Goal: Task Accomplishment & Management: Manage account settings

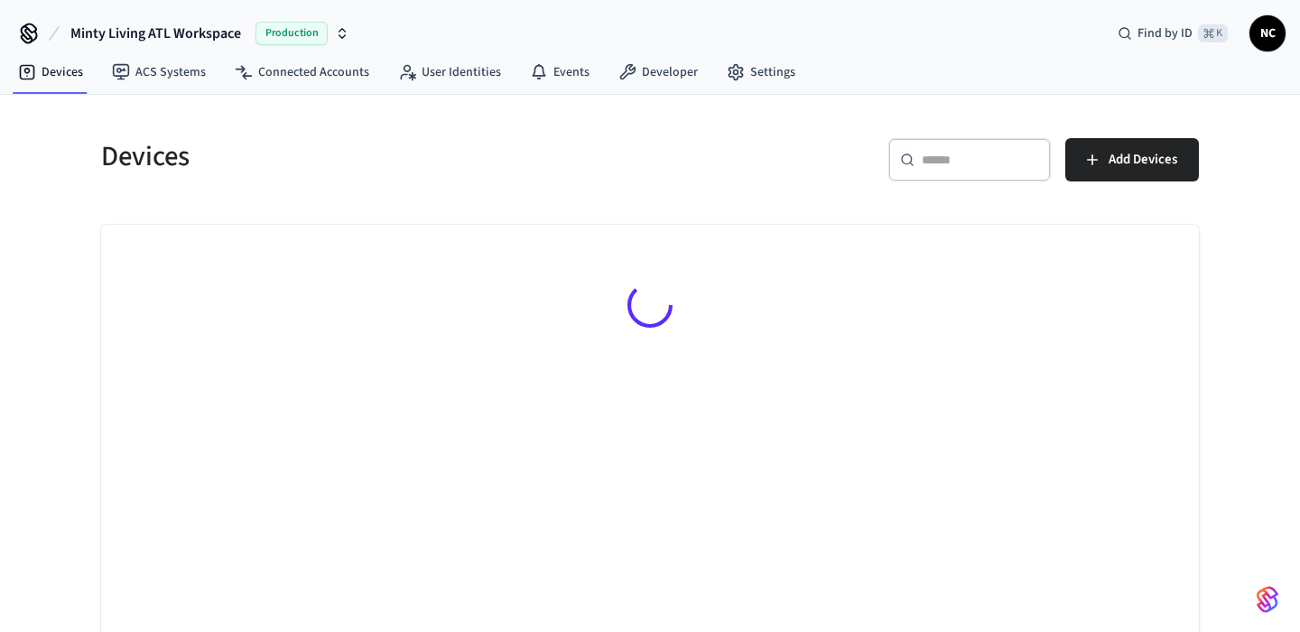
click at [1022, 155] on input "text" at bounding box center [980, 160] width 117 height 18
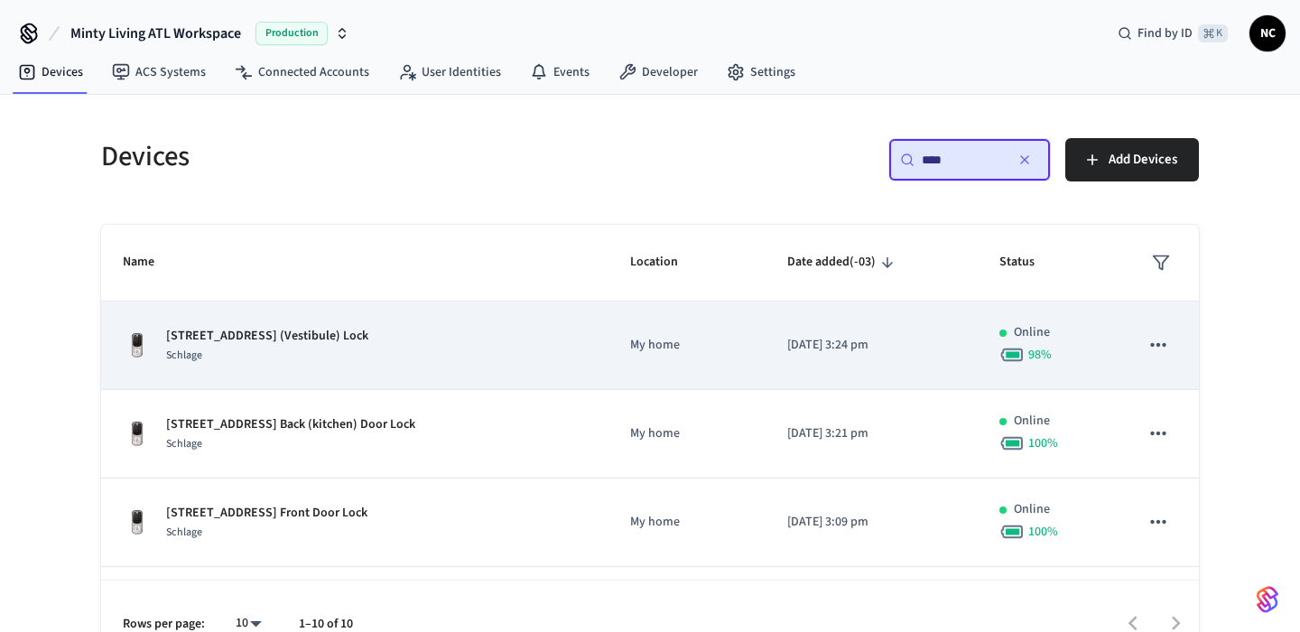
type input "****"
click at [447, 333] on div "[STREET_ADDRESS] (Vestibule) Lock Schlage" at bounding box center [355, 346] width 464 height 38
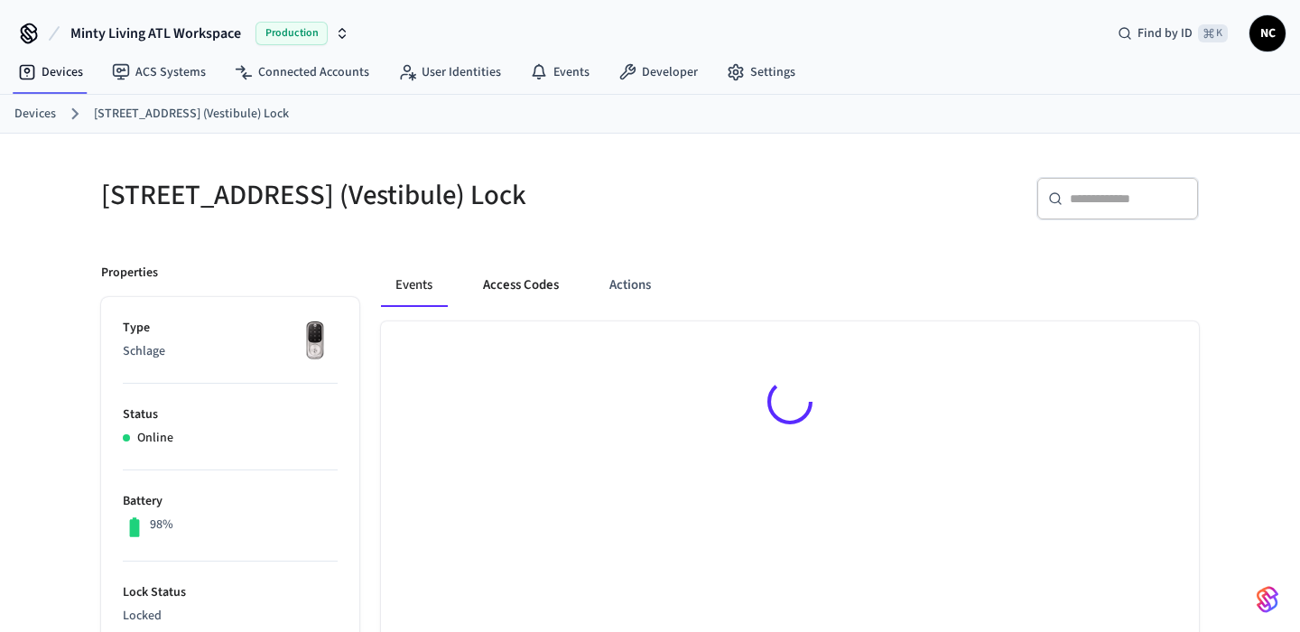
click at [513, 303] on button "Access Codes" at bounding box center [521, 285] width 105 height 43
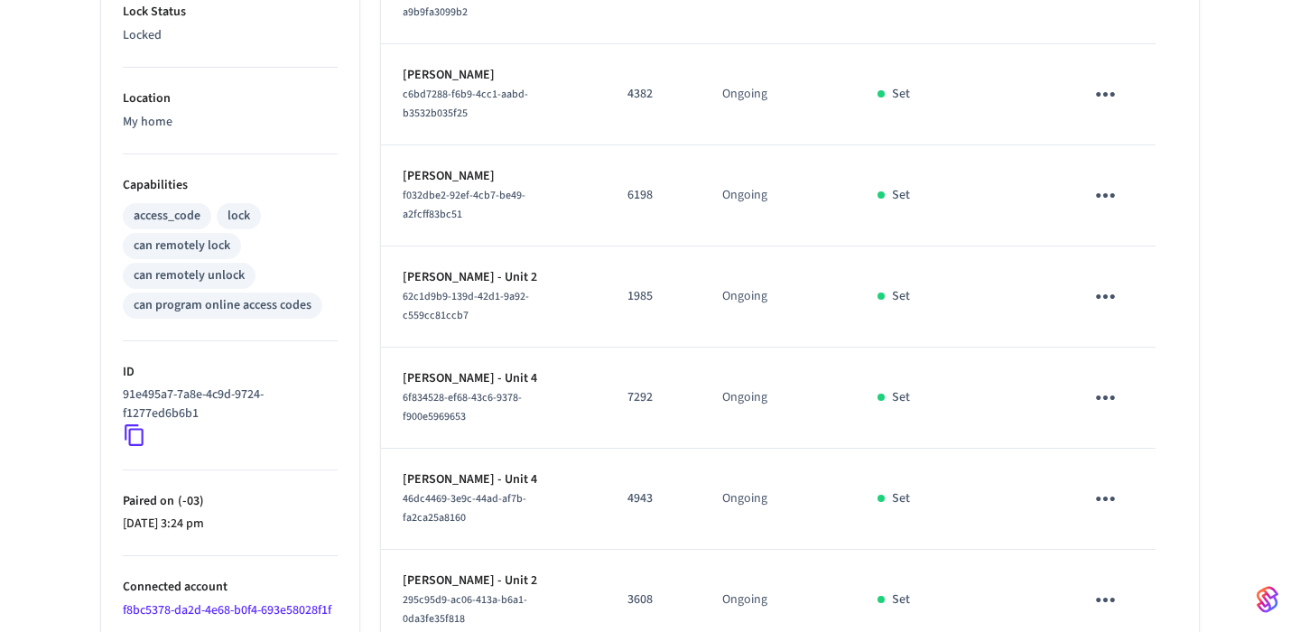
scroll to position [579, 0]
click at [1105, 298] on icon "sticky table" at bounding box center [1106, 298] width 28 height 28
click at [1114, 396] on li "Delete" at bounding box center [1149, 402] width 86 height 48
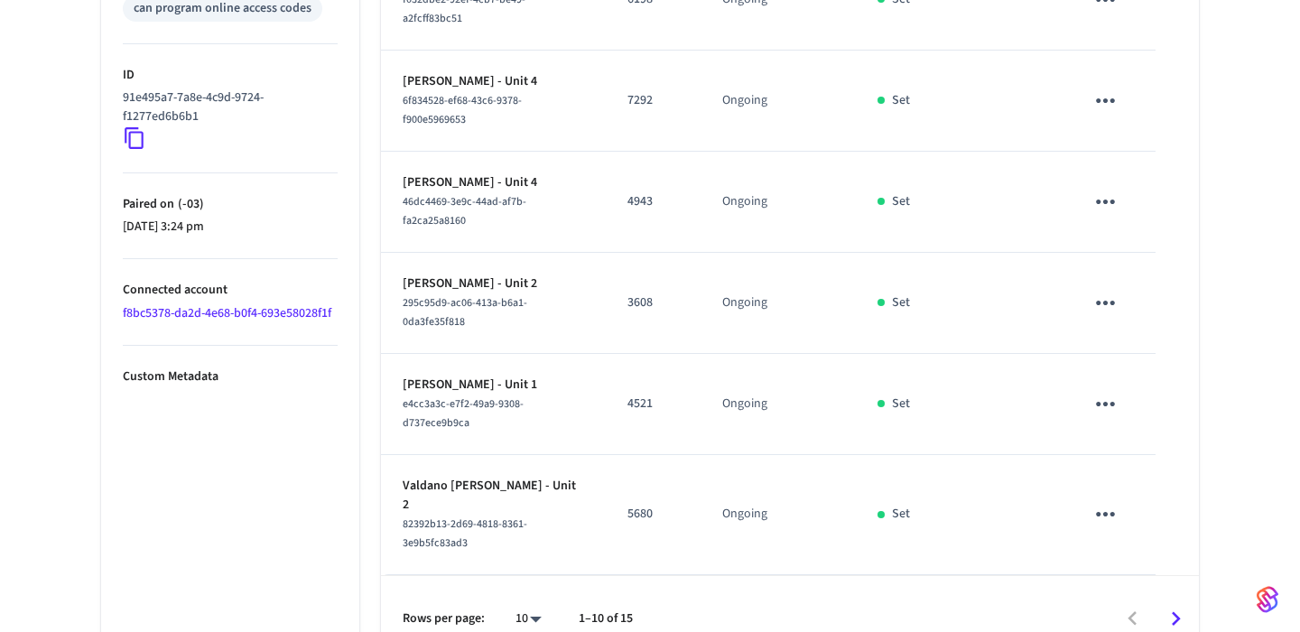
scroll to position [876, 0]
click at [1112, 302] on icon "sticky table" at bounding box center [1105, 304] width 19 height 5
click at [1147, 388] on li "Delete" at bounding box center [1154, 382] width 86 height 48
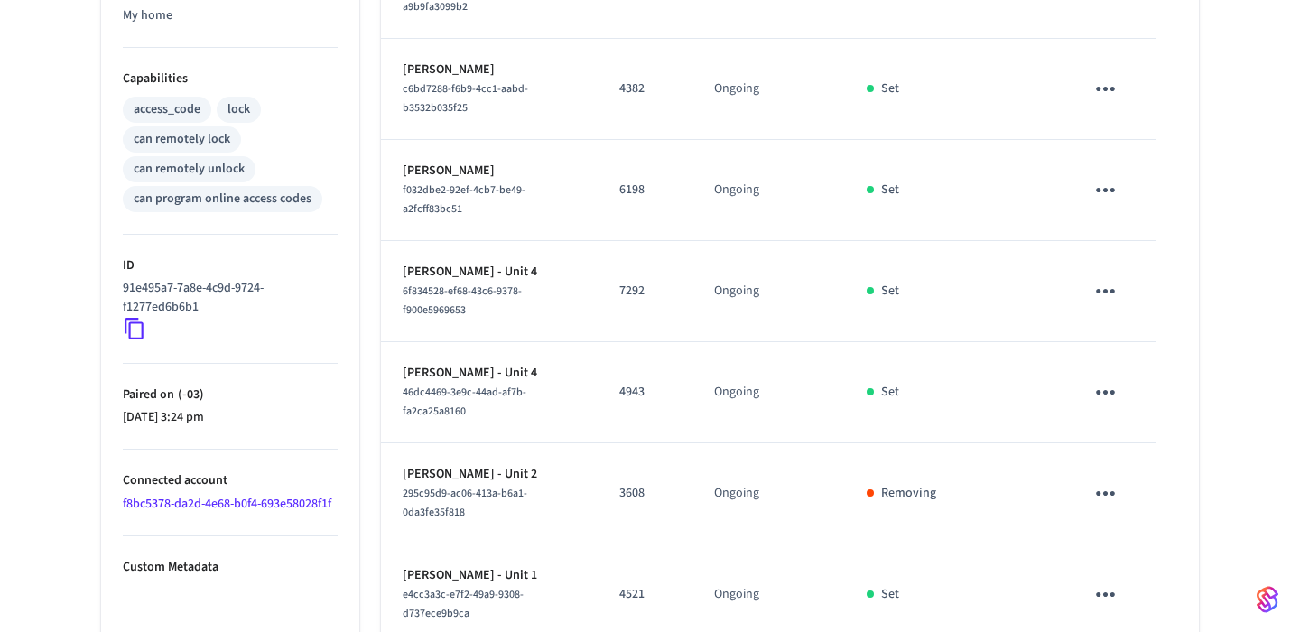
scroll to position [684, 0]
click at [1113, 308] on icon "sticky table" at bounding box center [1106, 294] width 28 height 28
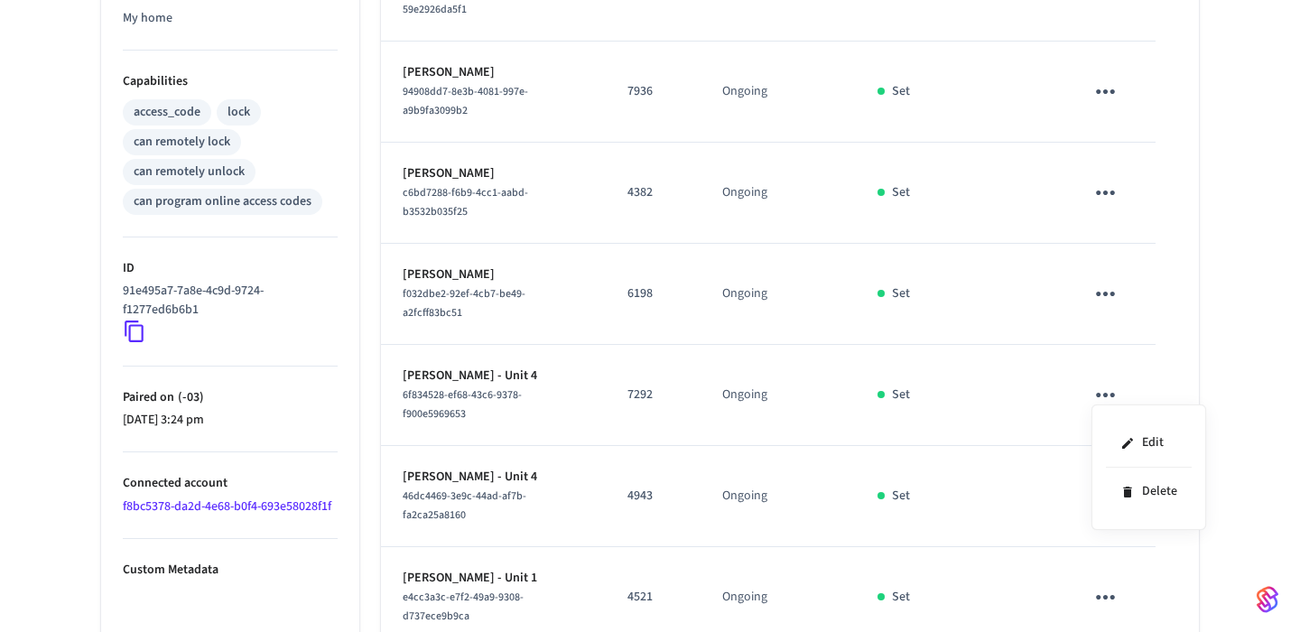
click at [1235, 287] on div at bounding box center [650, 316] width 1300 height 632
click at [1108, 306] on icon "sticky table" at bounding box center [1106, 294] width 28 height 28
click at [1132, 406] on icon at bounding box center [1128, 404] width 14 height 14
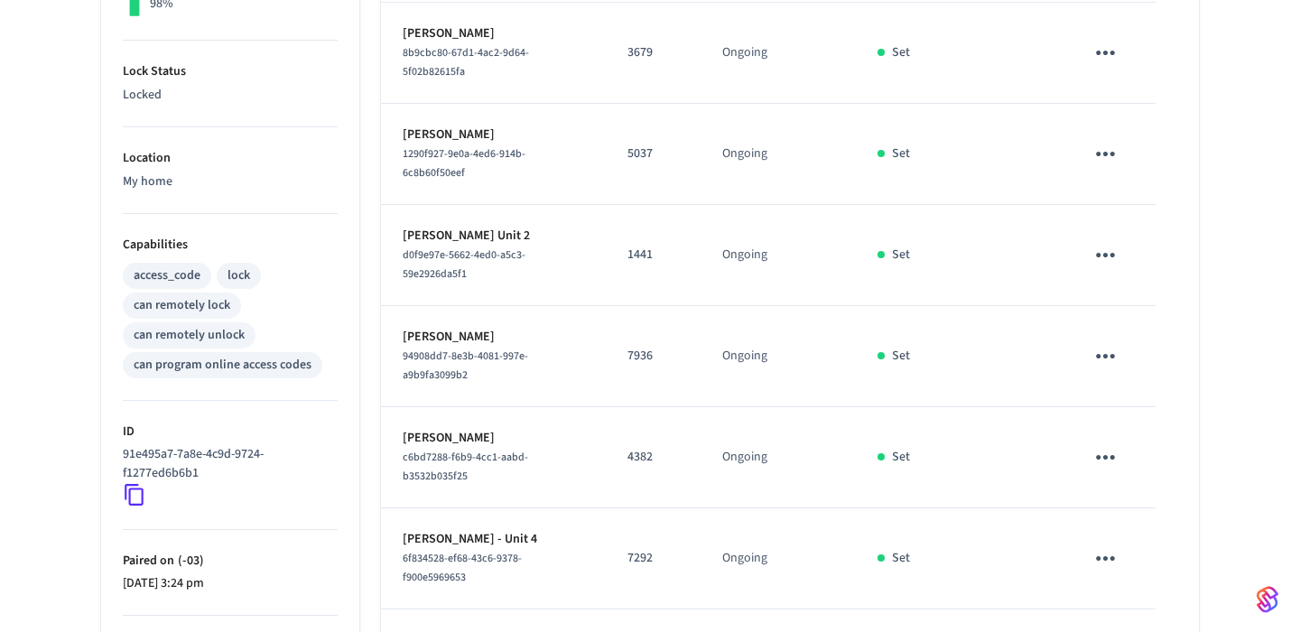
scroll to position [489, 0]
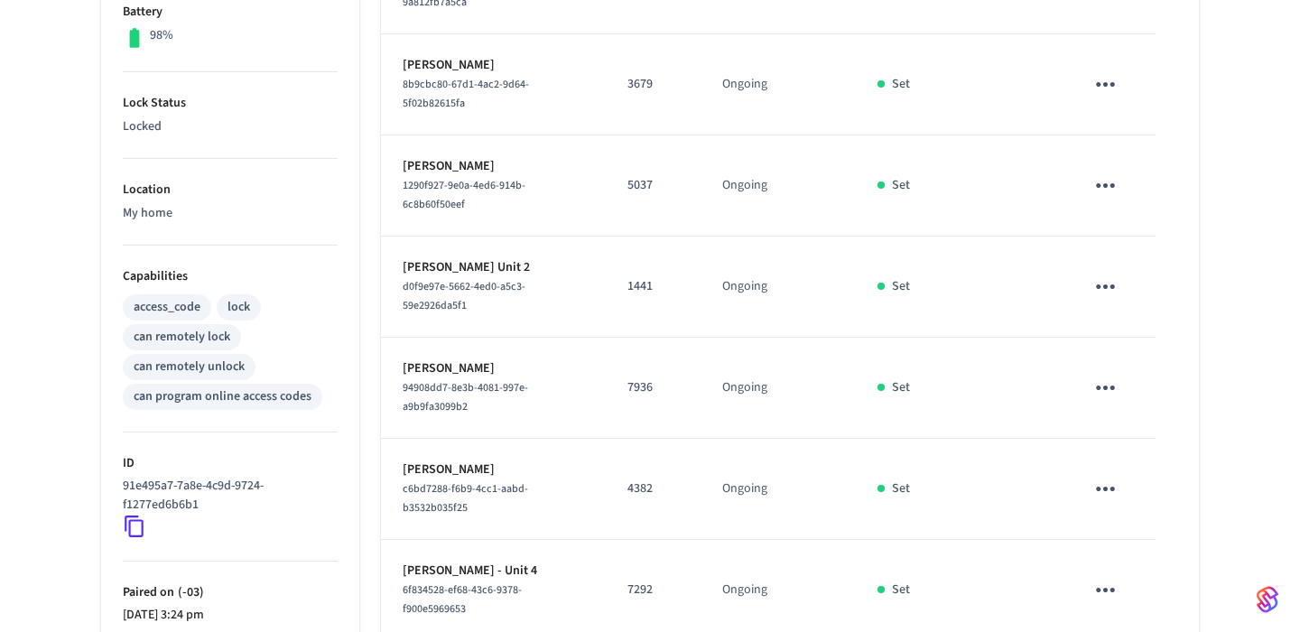
click at [1111, 301] on icon "sticky table" at bounding box center [1106, 287] width 28 height 28
click at [1130, 419] on li "Delete" at bounding box center [1149, 404] width 86 height 48
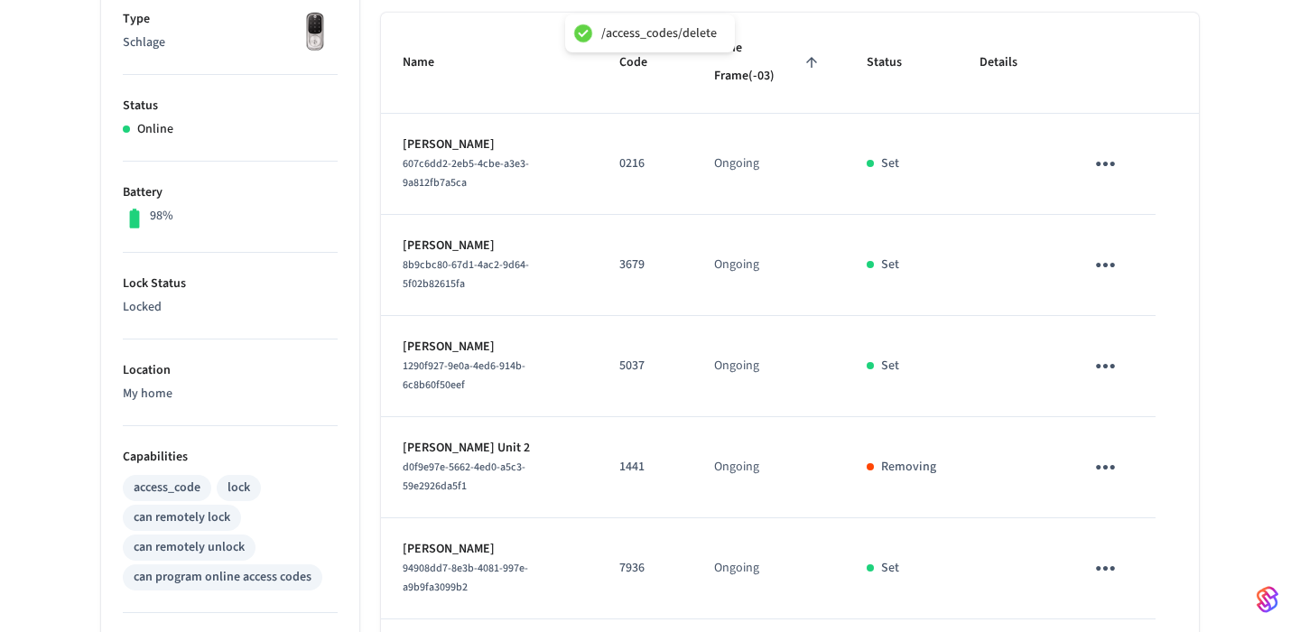
scroll to position [292, 0]
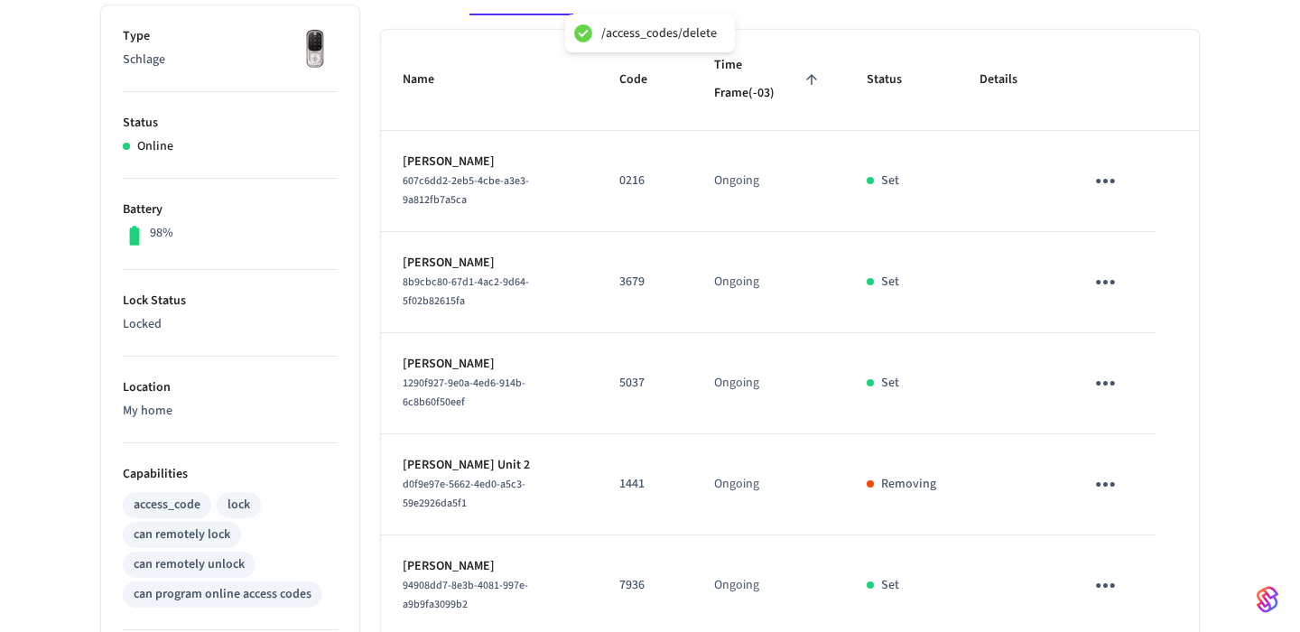
click at [1100, 296] on icon "sticky table" at bounding box center [1106, 282] width 28 height 28
click at [1137, 406] on li "Delete" at bounding box center [1149, 400] width 86 height 48
click at [1100, 195] on icon "sticky table" at bounding box center [1106, 181] width 28 height 28
click at [1131, 308] on li "Delete" at bounding box center [1149, 298] width 86 height 48
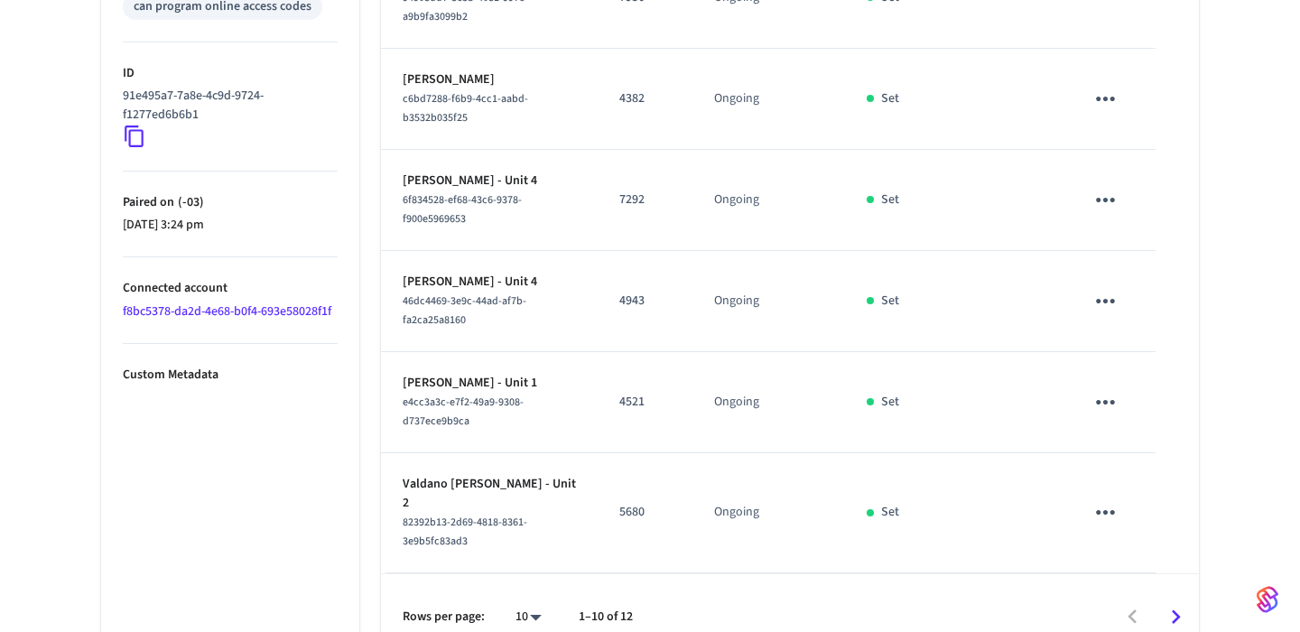
scroll to position [906, 0]
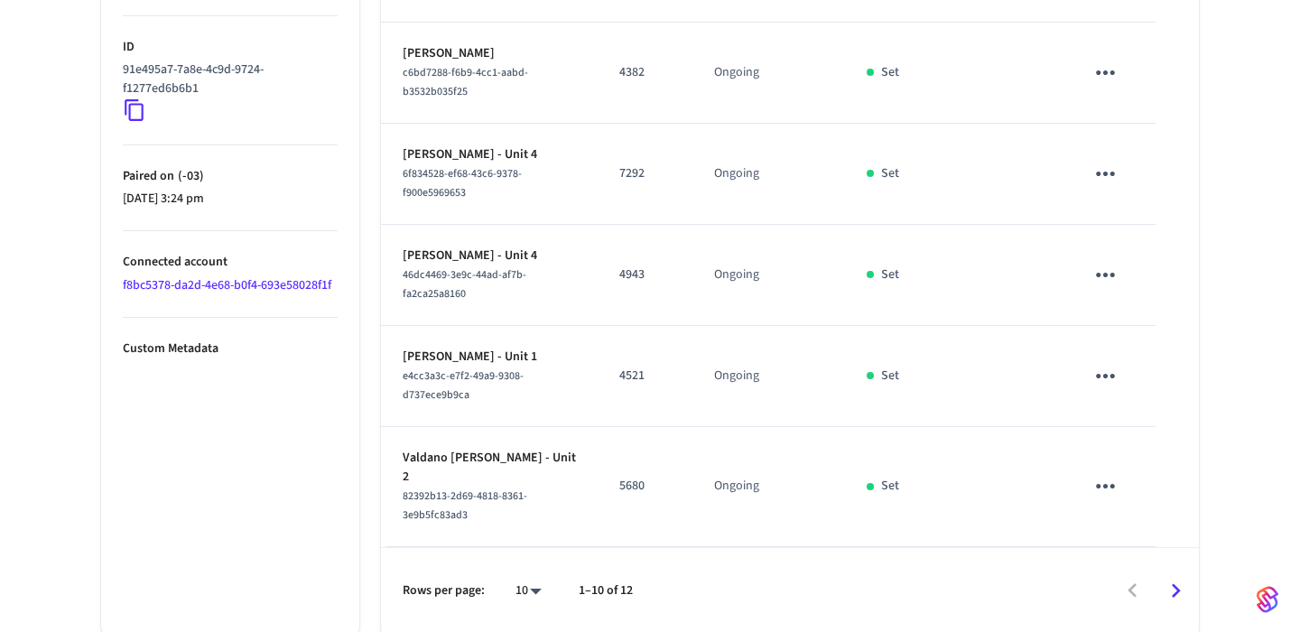
click at [1177, 593] on icon "Go to next page" at bounding box center [1176, 591] width 28 height 28
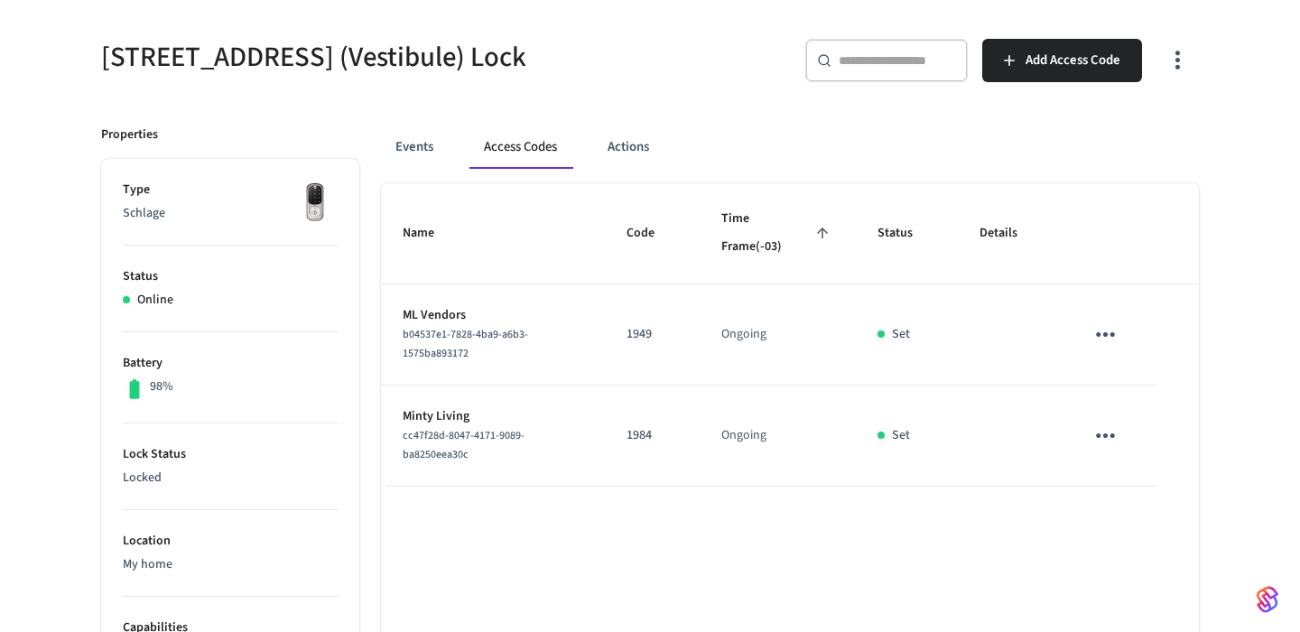
scroll to position [674, 0]
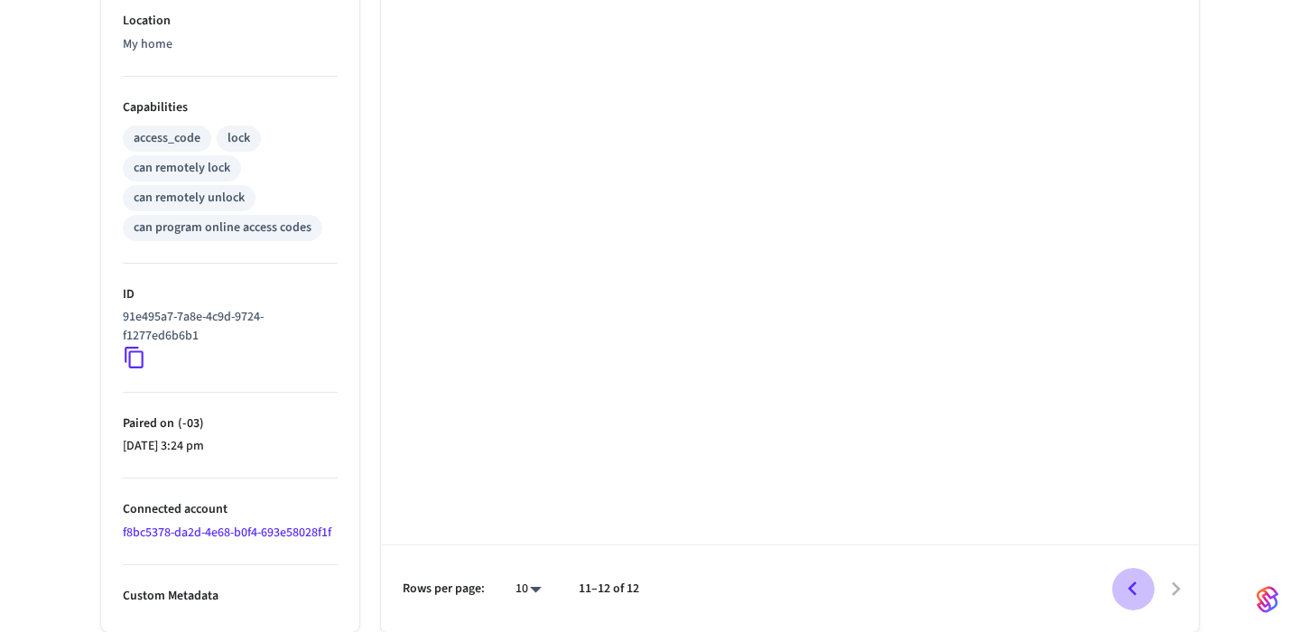
click at [1134, 578] on icon "Go to previous page" at bounding box center [1133, 589] width 28 height 28
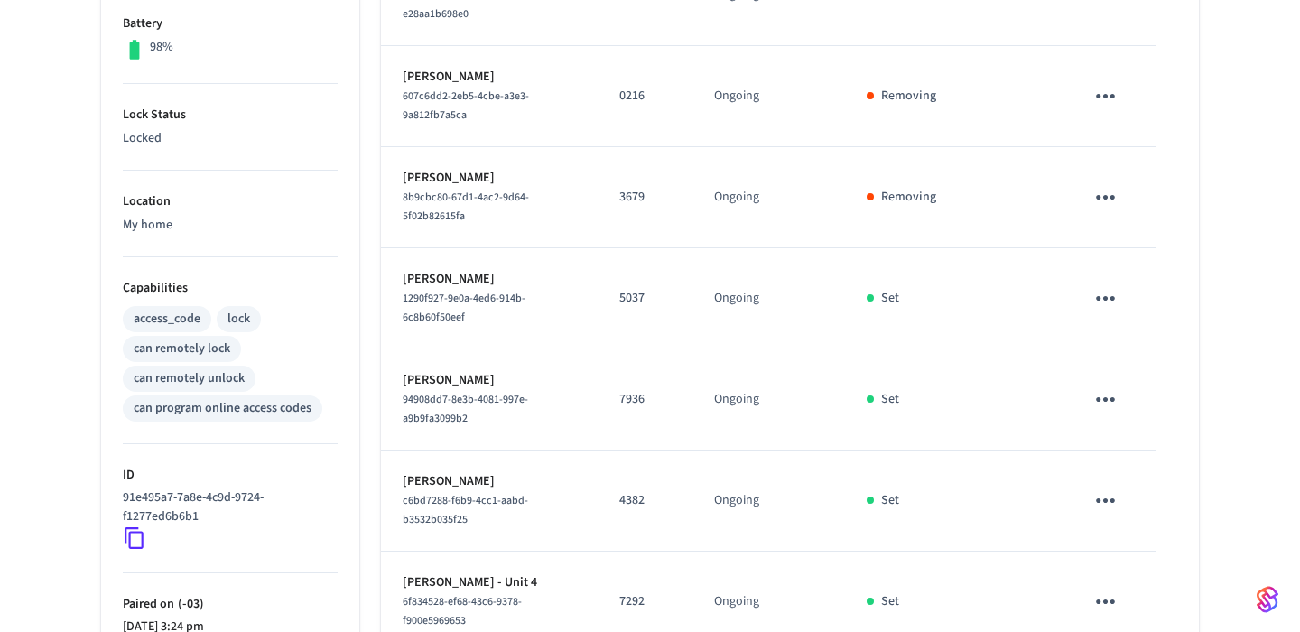
scroll to position [464, 0]
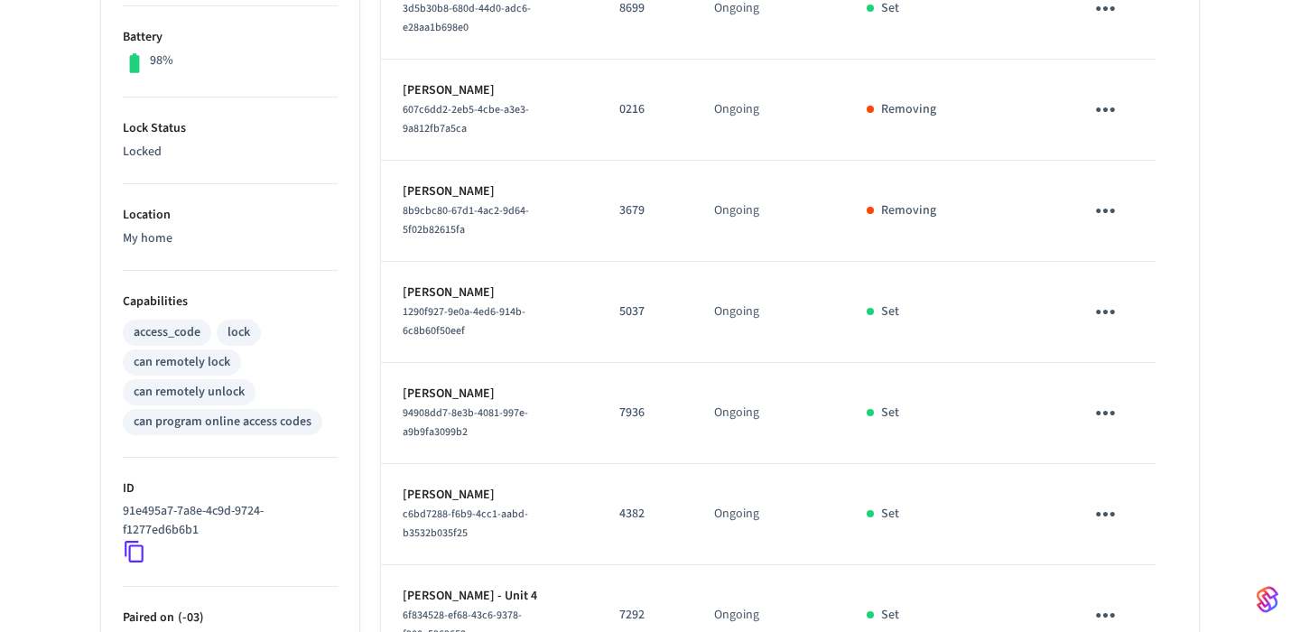
click at [1108, 322] on icon "sticky table" at bounding box center [1106, 312] width 28 height 28
click at [1131, 425] on icon at bounding box center [1128, 430] width 14 height 14
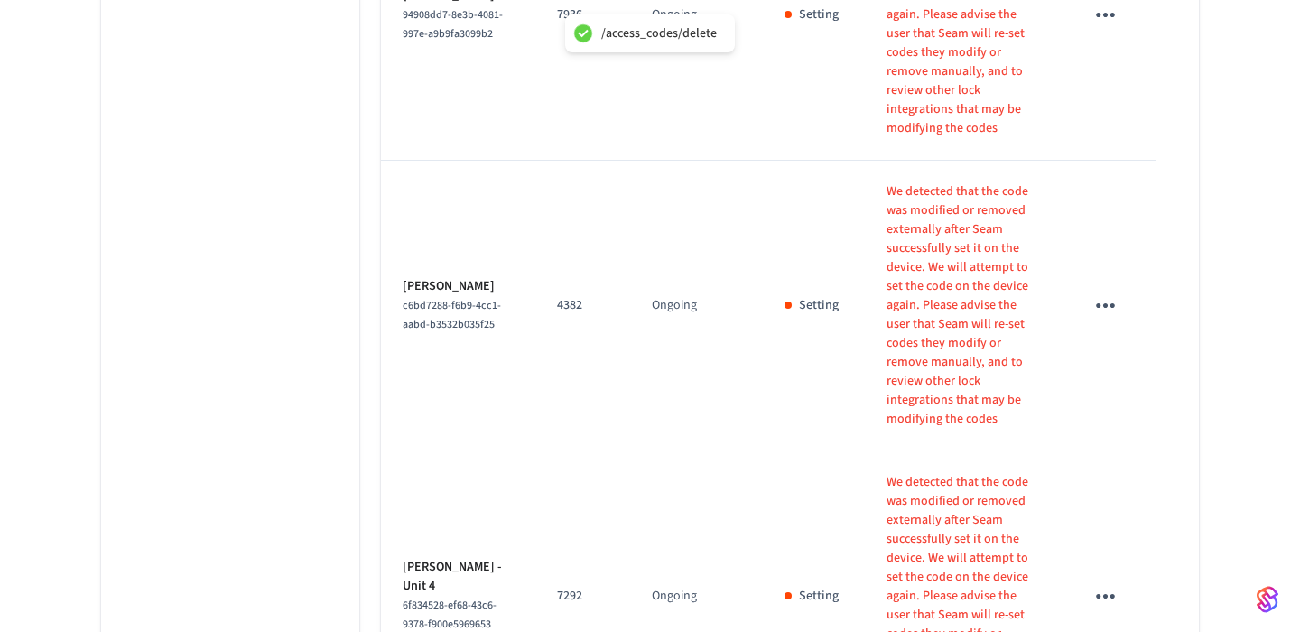
scroll to position [2027, 0]
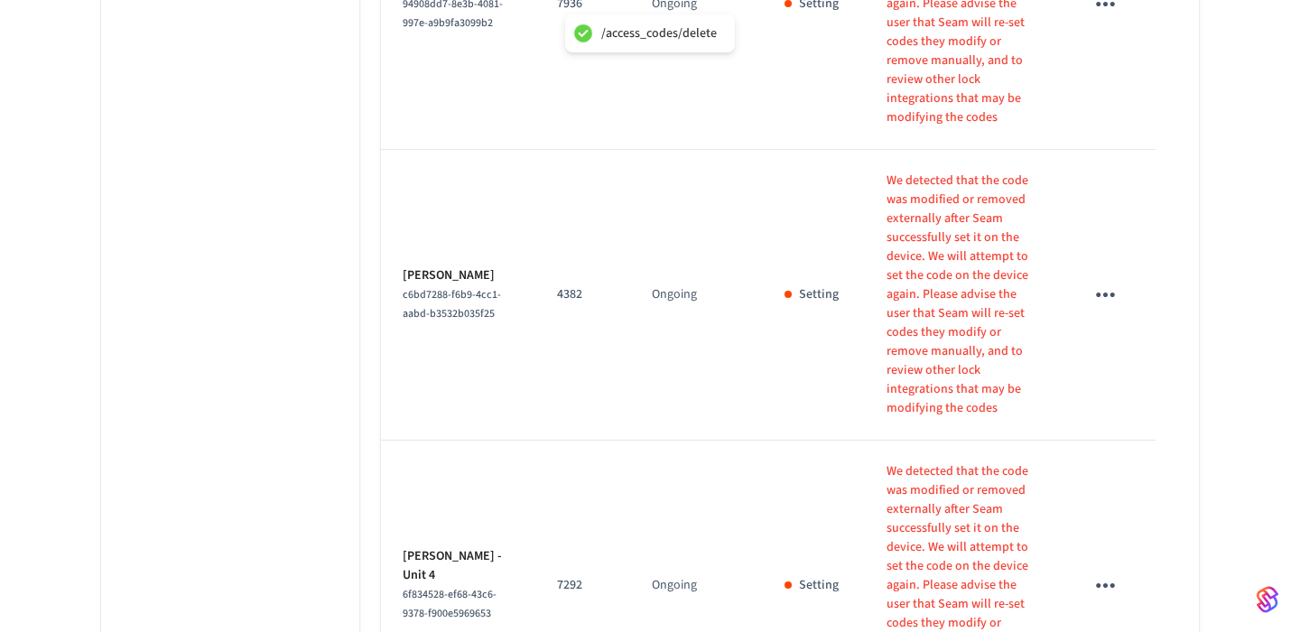
scroll to position [1333, 0]
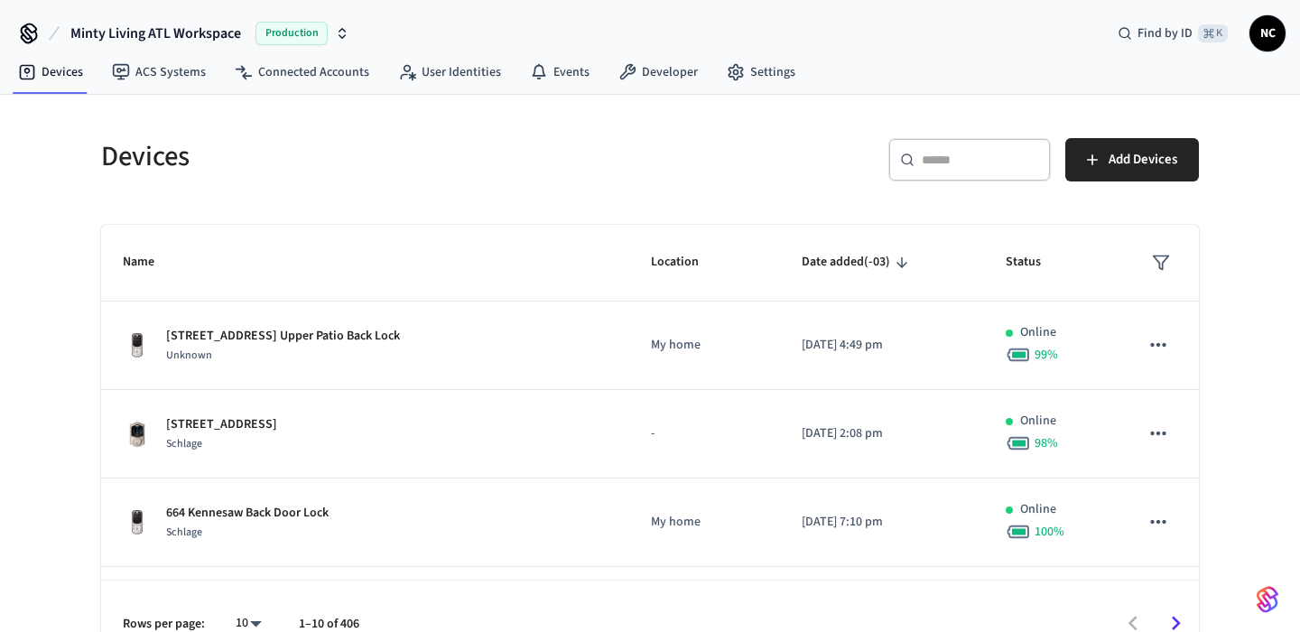
click at [963, 165] on input "text" at bounding box center [980, 160] width 117 height 18
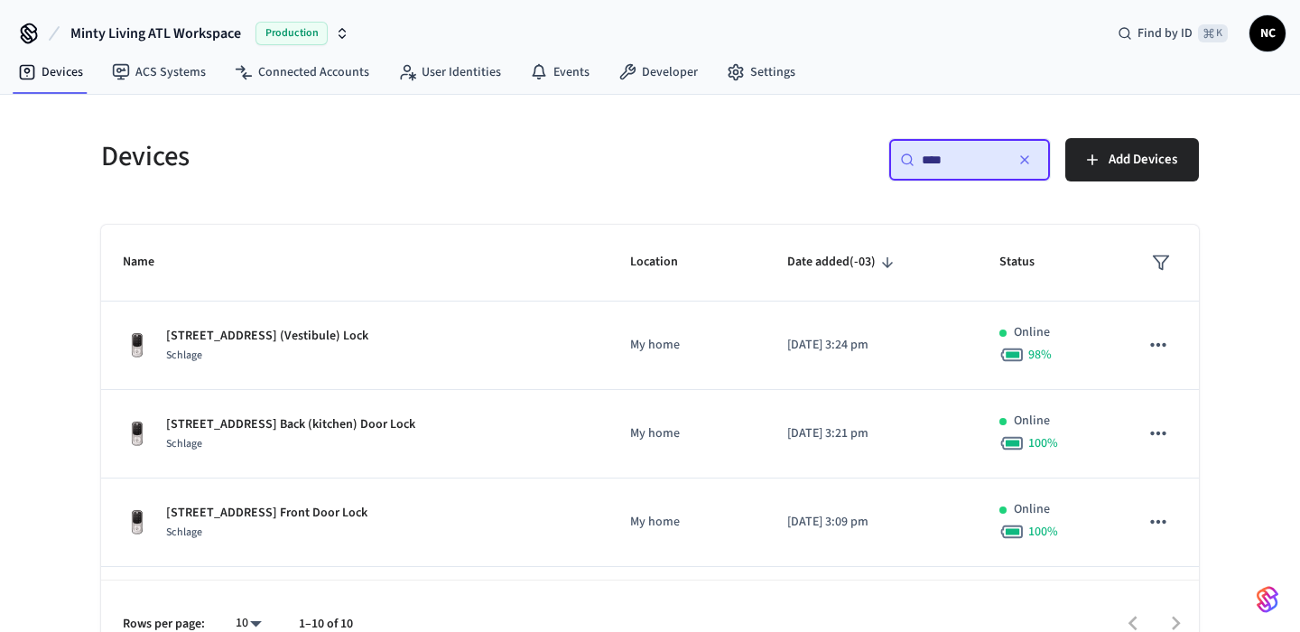
type input "****"
click at [470, 292] on th "Name" at bounding box center [354, 263] width 507 height 77
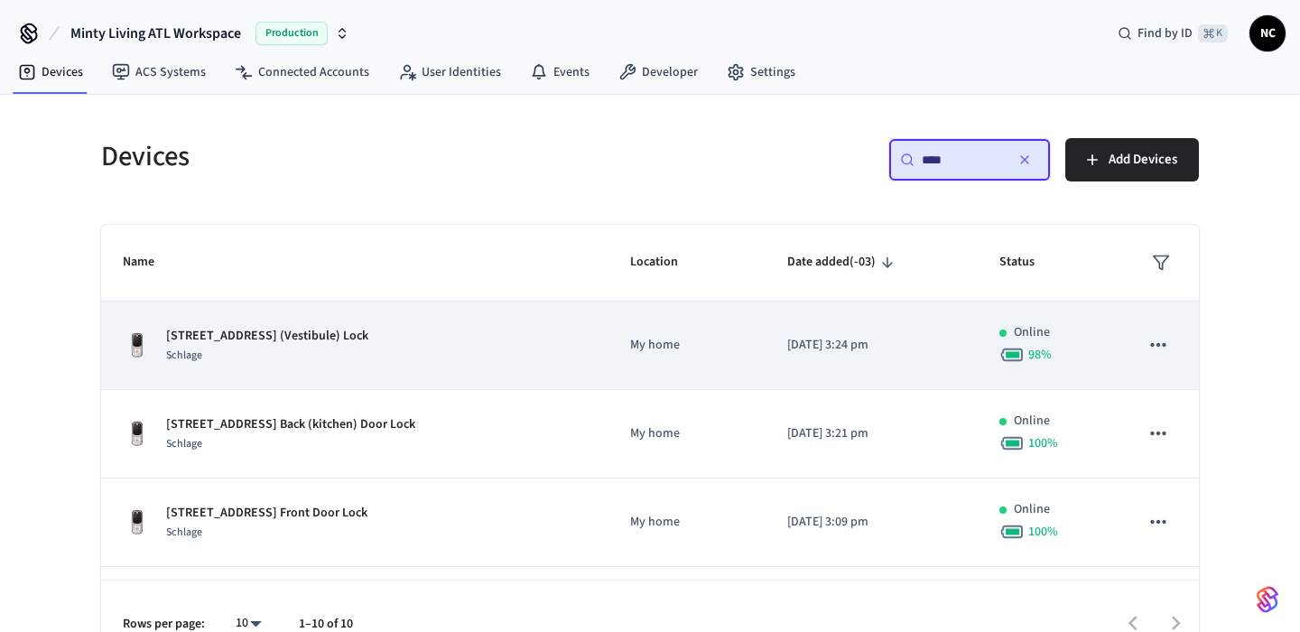
click at [470, 347] on div "[STREET_ADDRESS] (Vestibule) Lock Schlage" at bounding box center [355, 346] width 464 height 38
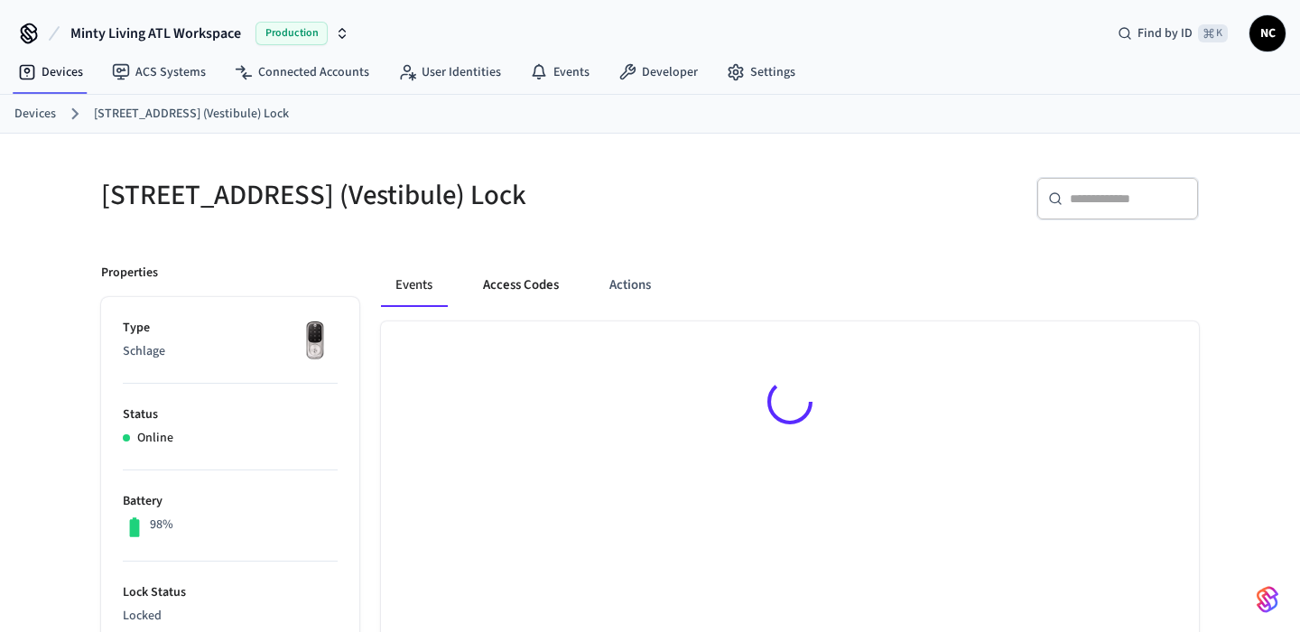
click at [534, 289] on button "Access Codes" at bounding box center [521, 285] width 105 height 43
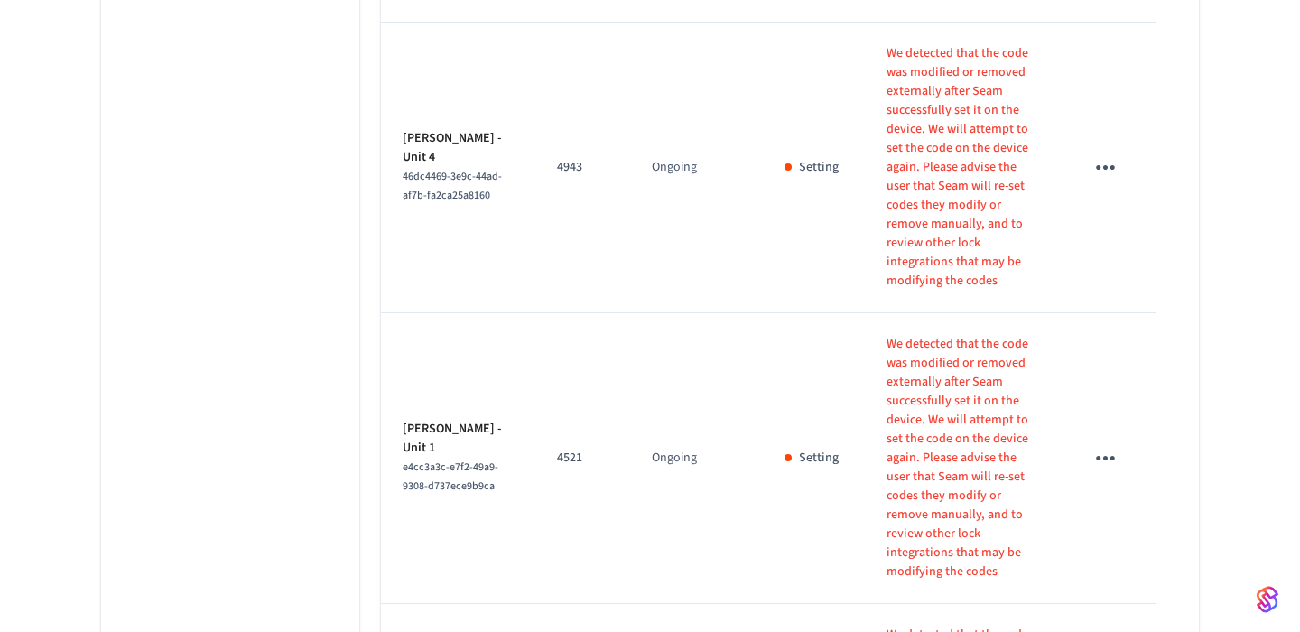
scroll to position [1800, 0]
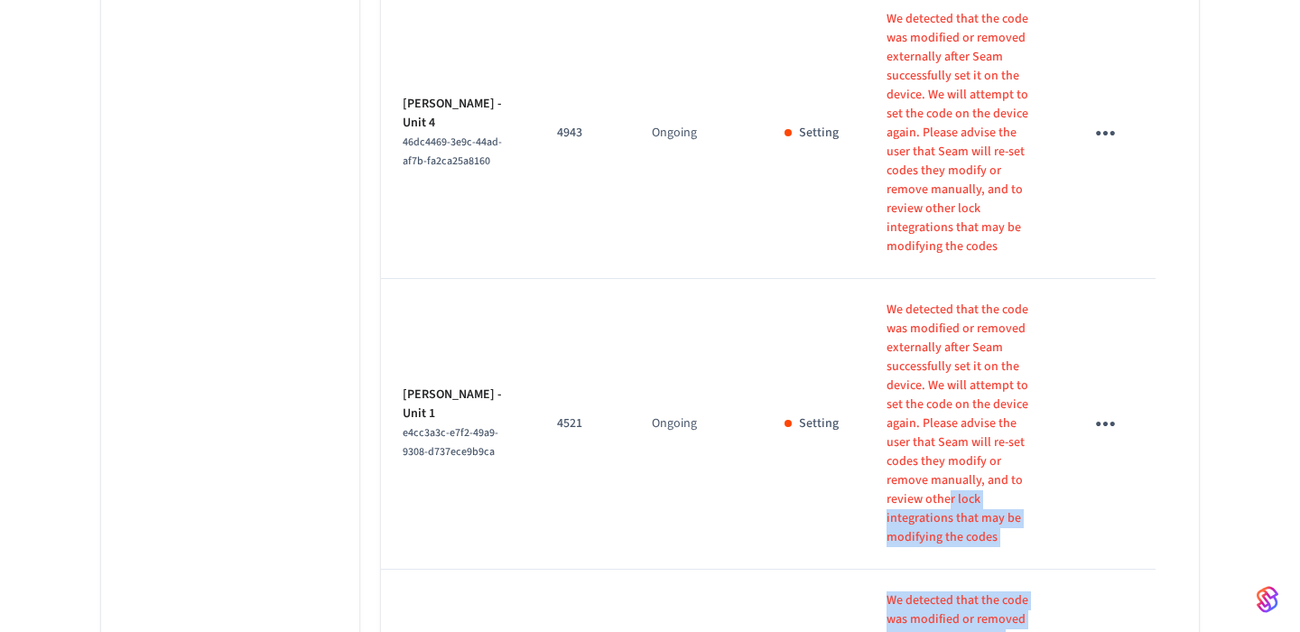
drag, startPoint x: 1049, startPoint y: 514, endPoint x: 871, endPoint y: 247, distance: 321.1
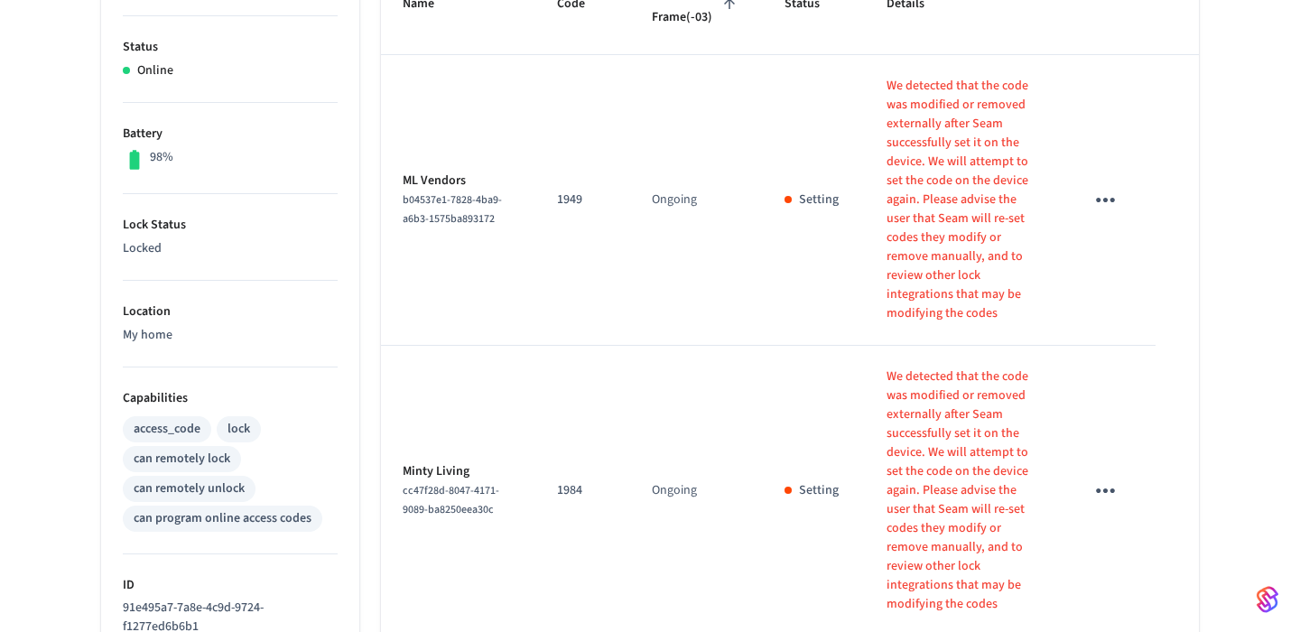
scroll to position [109, 0]
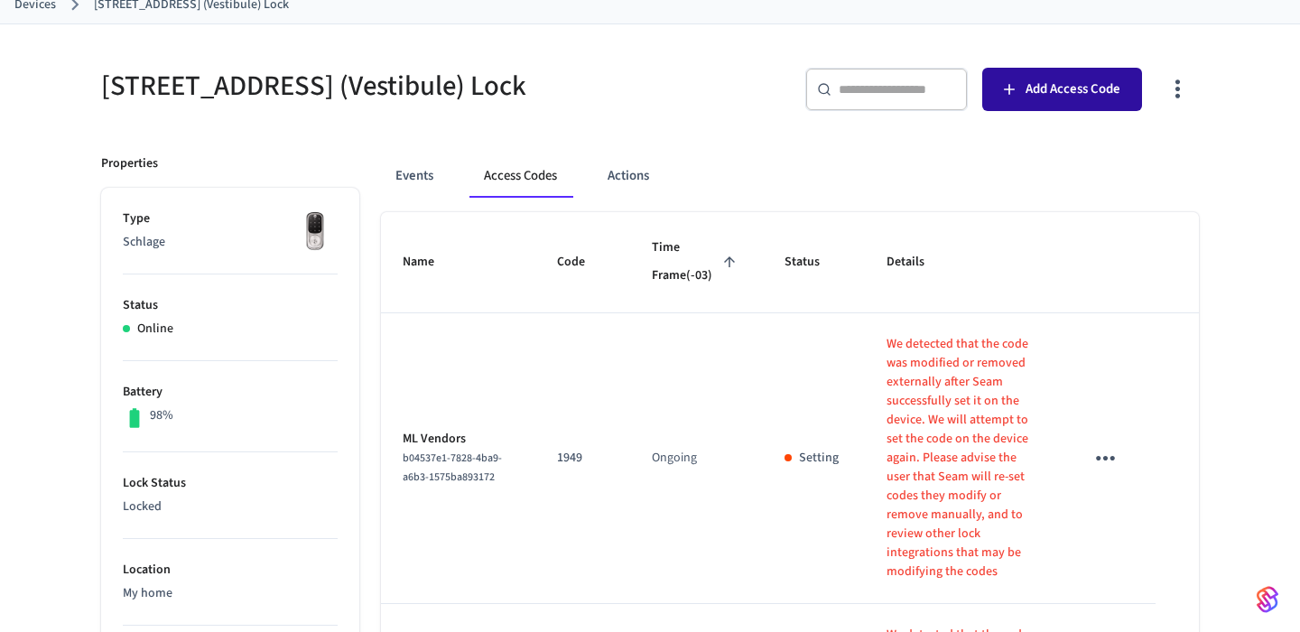
click at [1089, 98] on span "Add Access Code" at bounding box center [1073, 89] width 95 height 23
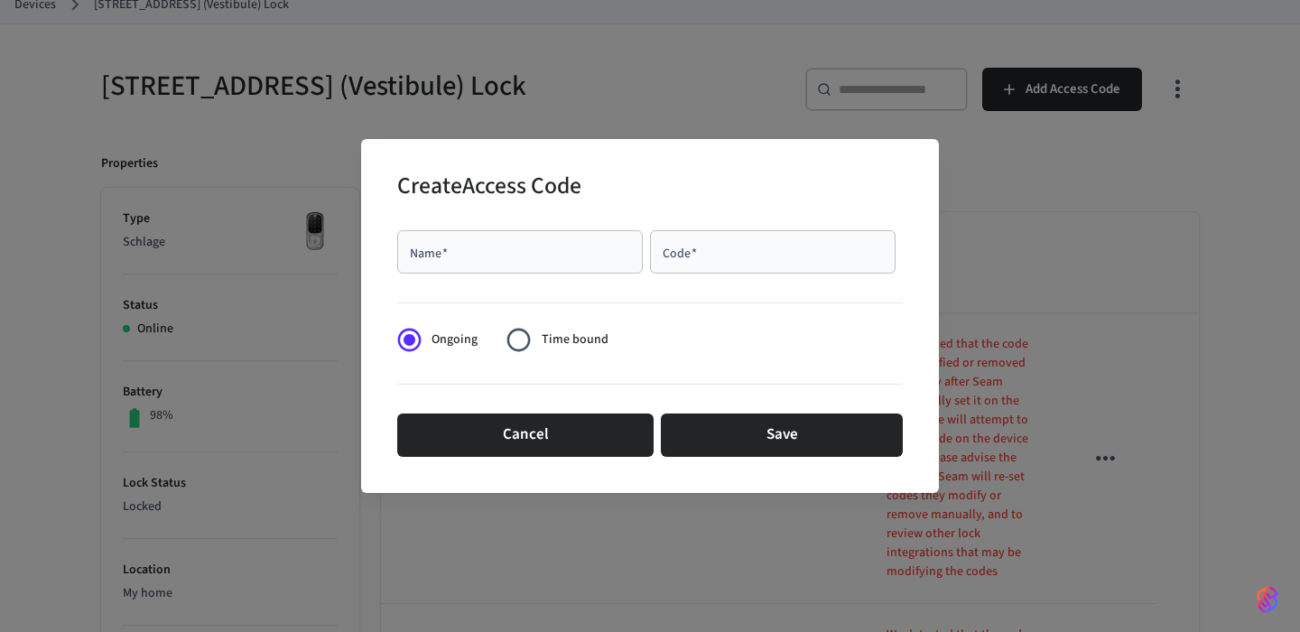
click at [630, 270] on div "Name   *" at bounding box center [520, 251] width 246 height 43
click at [551, 259] on input "******" at bounding box center [520, 252] width 224 height 18
paste input "**********"
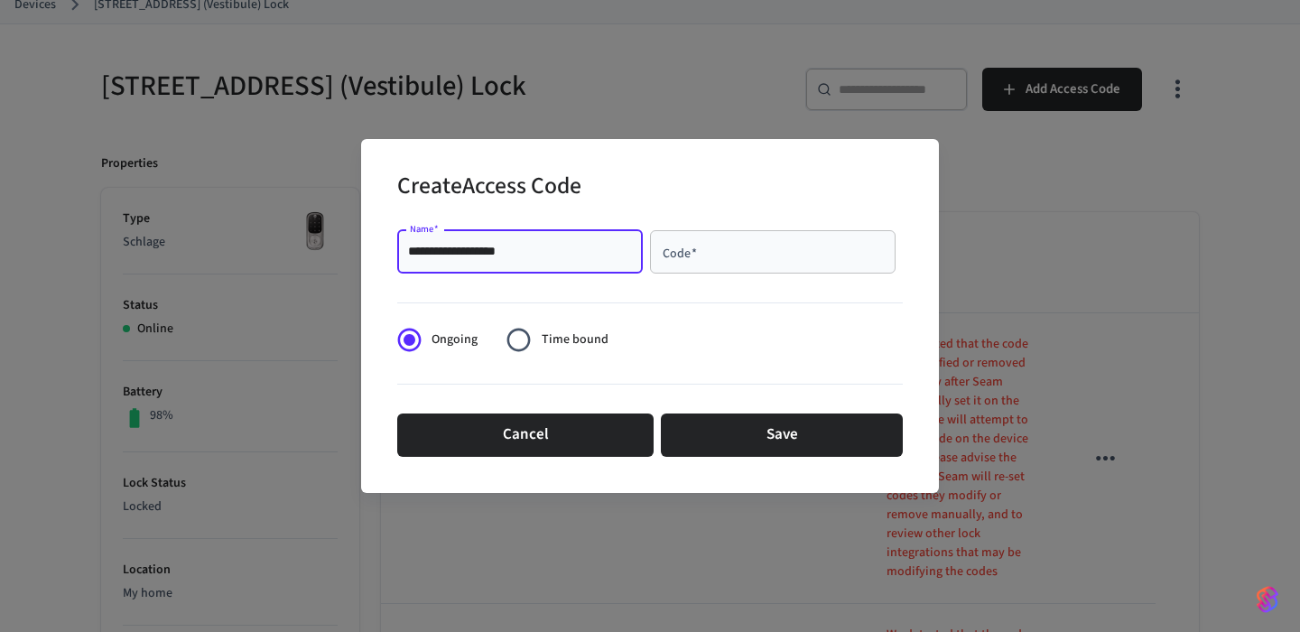
type input "**********"
click at [749, 268] on div "Code   *" at bounding box center [773, 251] width 246 height 43
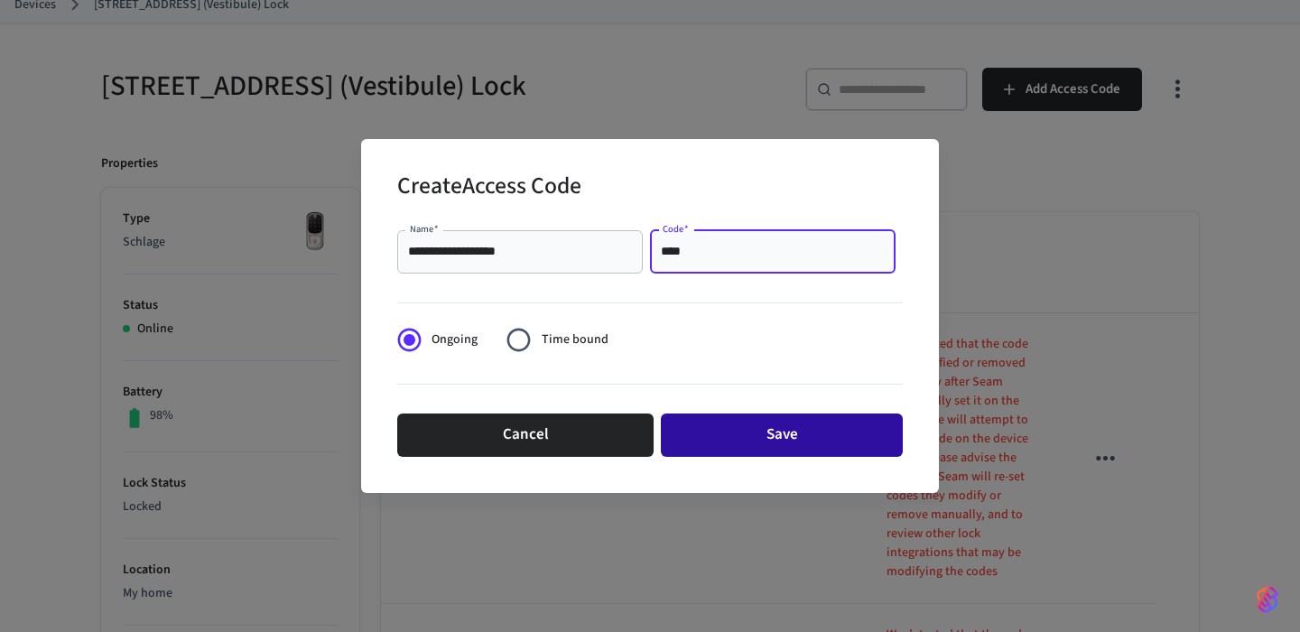
type input "****"
click at [773, 455] on button "Save" at bounding box center [782, 435] width 242 height 43
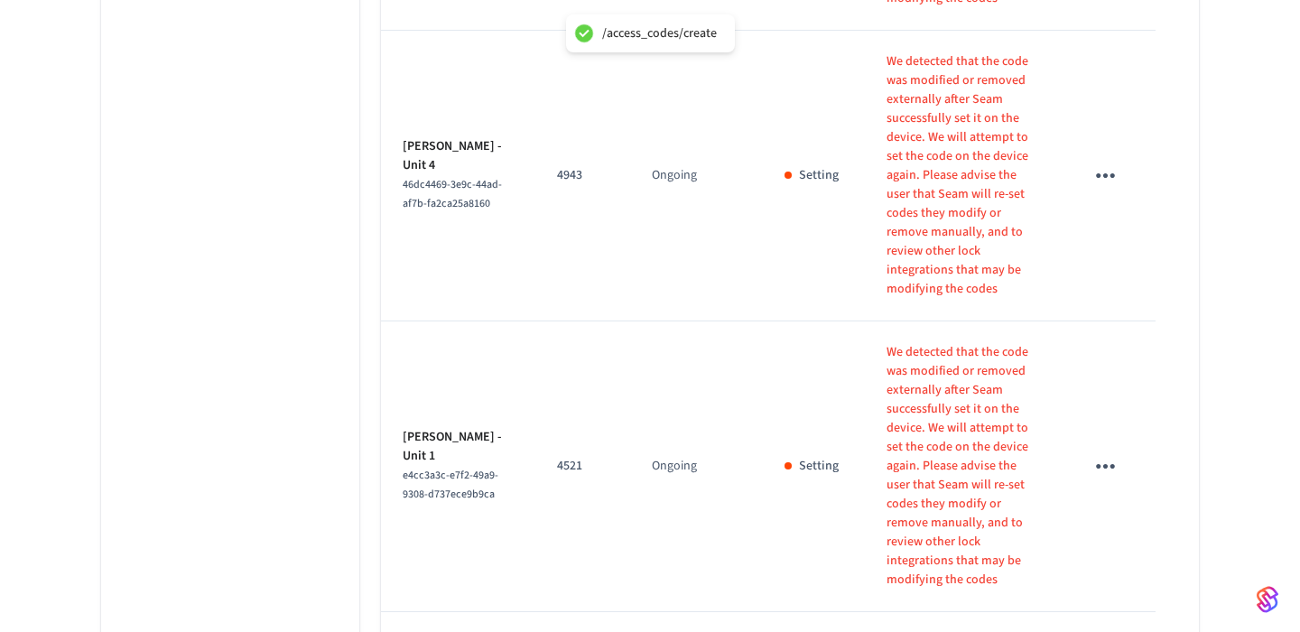
scroll to position [2014, 0]
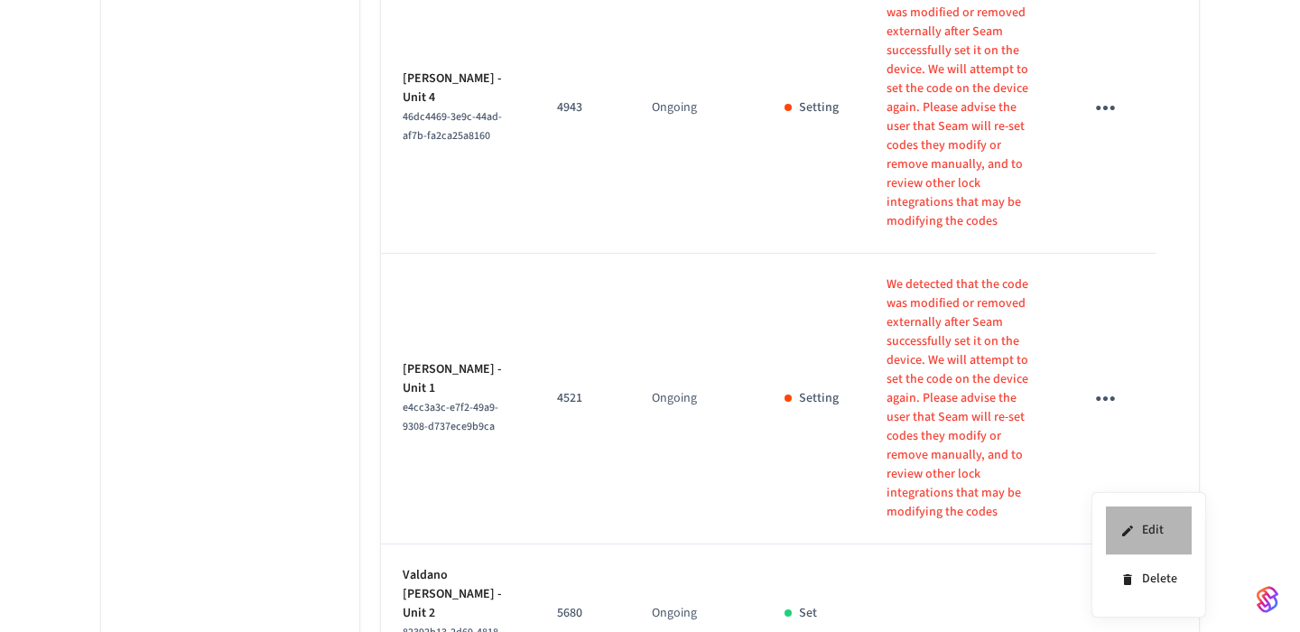
click at [1122, 532] on icon at bounding box center [1128, 531] width 14 height 14
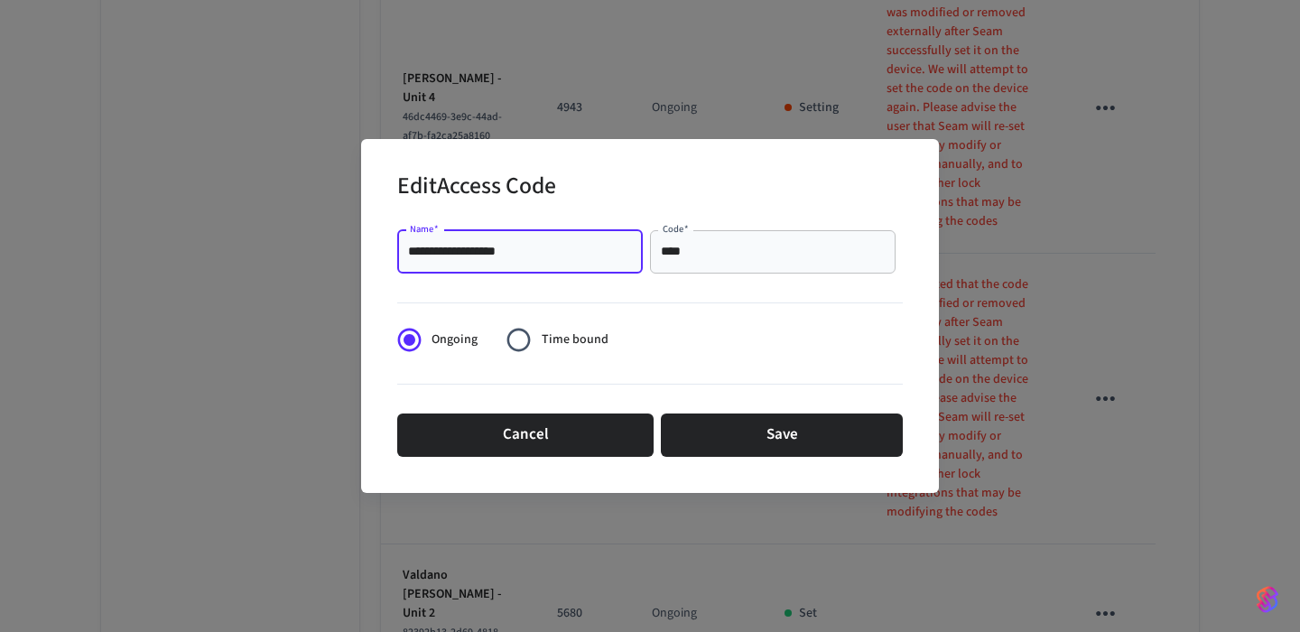
click at [544, 252] on input "**********" at bounding box center [520, 252] width 224 height 18
type input "**********"
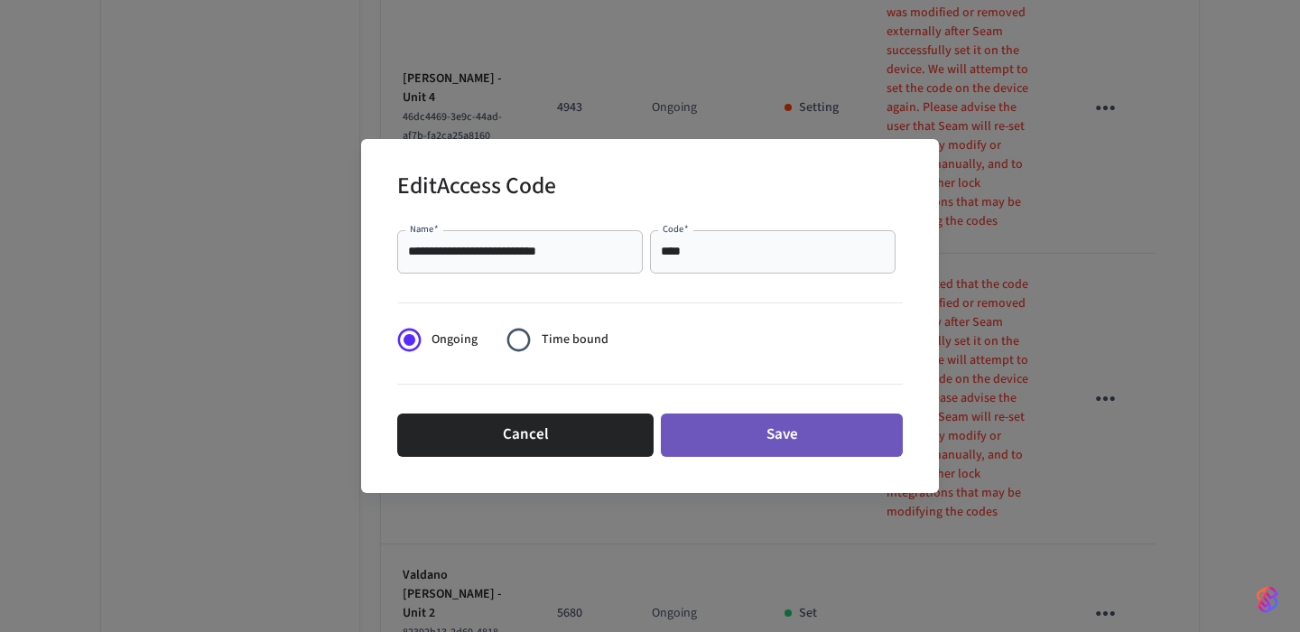
click at [823, 444] on button "Save" at bounding box center [782, 435] width 242 height 43
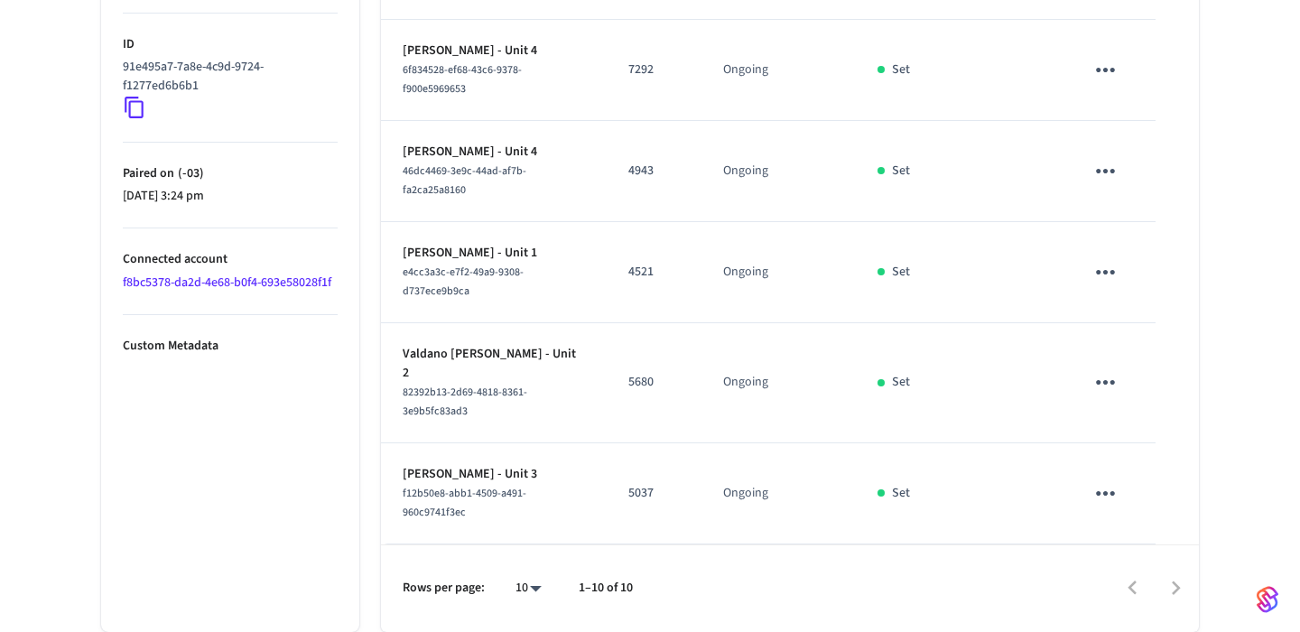
scroll to position [891, 0]
